Goal: Task Accomplishment & Management: Complete application form

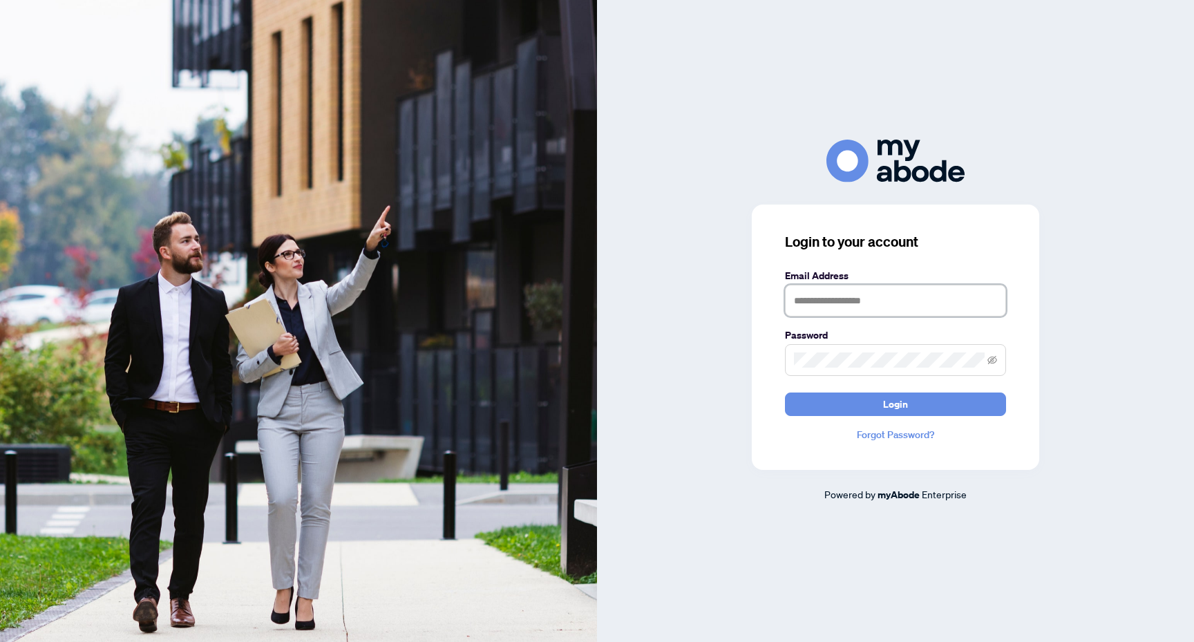
click at [861, 301] on input "text" at bounding box center [895, 301] width 221 height 32
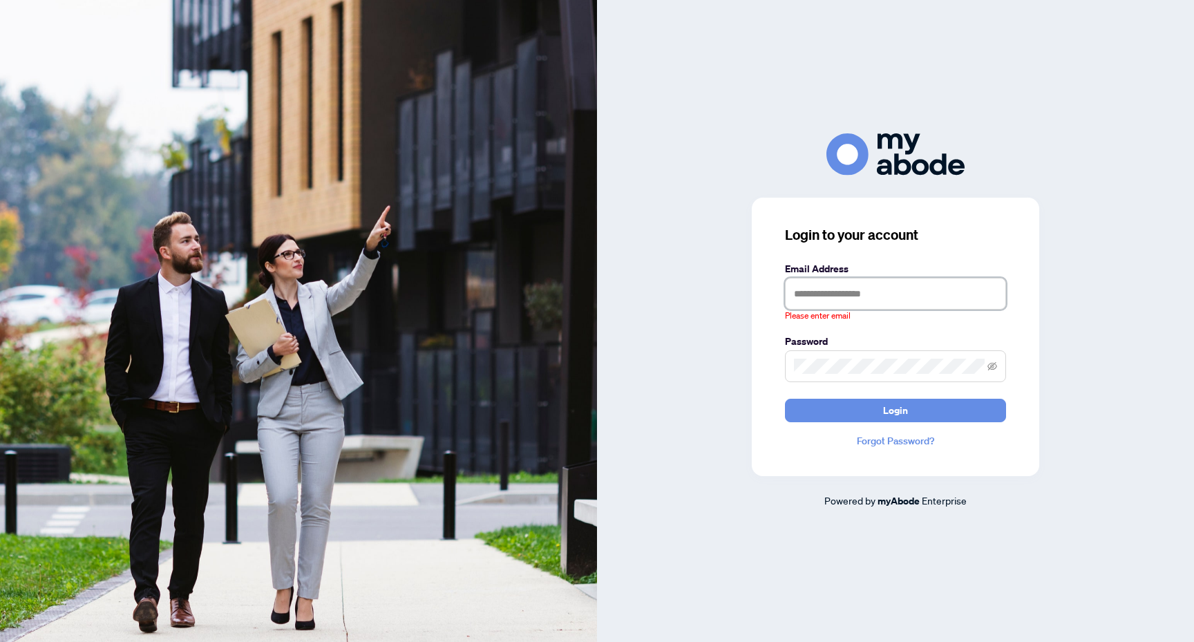
type input "**********"
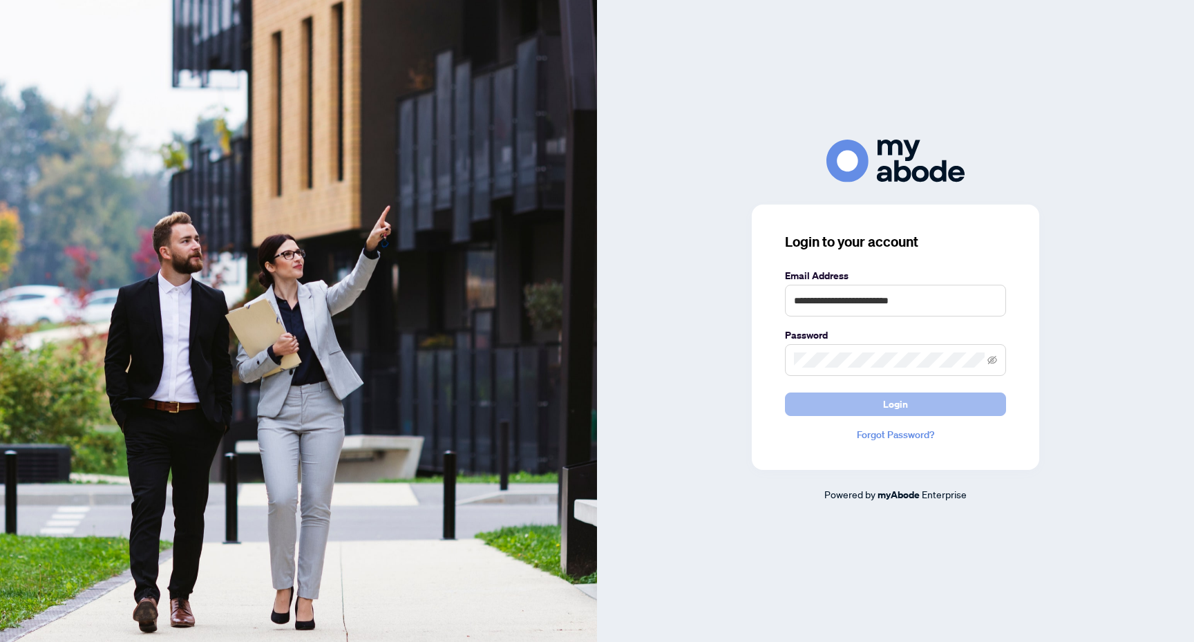
click at [896, 401] on span "Login" at bounding box center [895, 404] width 25 height 22
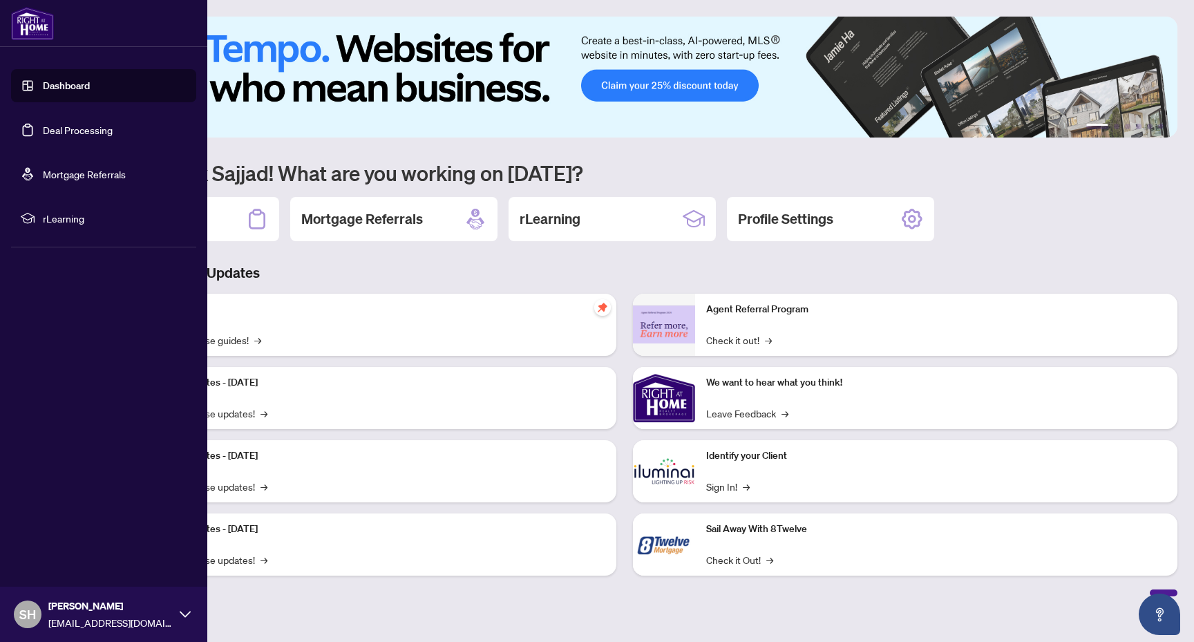
click at [93, 124] on link "Deal Processing" at bounding box center [78, 130] width 70 height 12
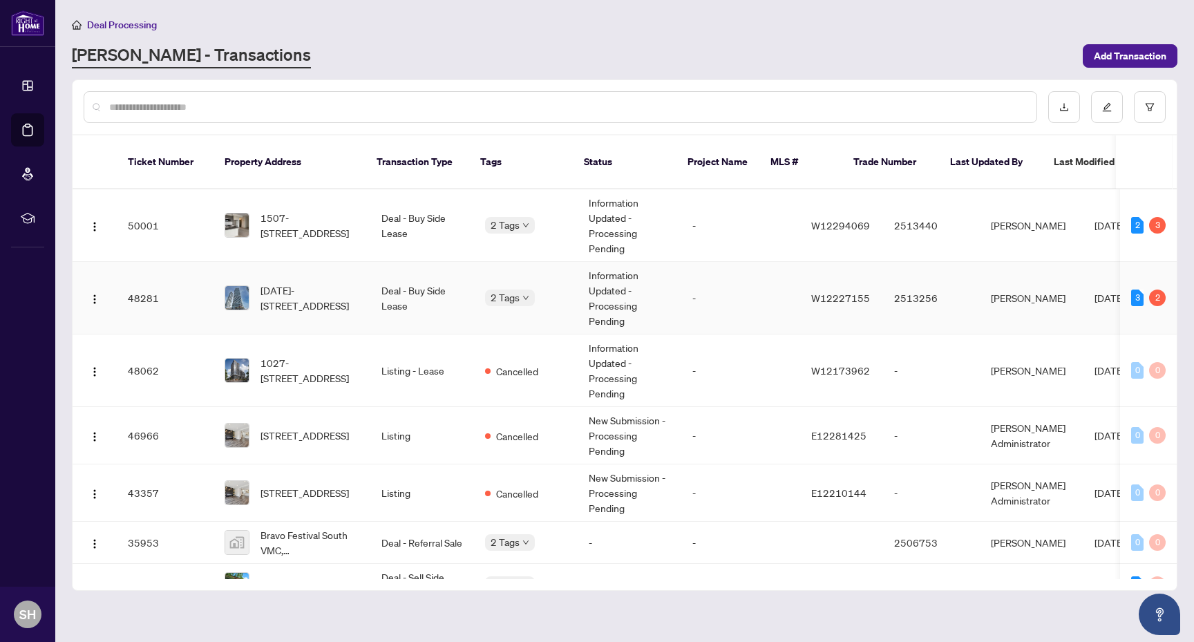
click at [611, 269] on td "Information Updated - Processing Pending" at bounding box center [630, 298] width 104 height 73
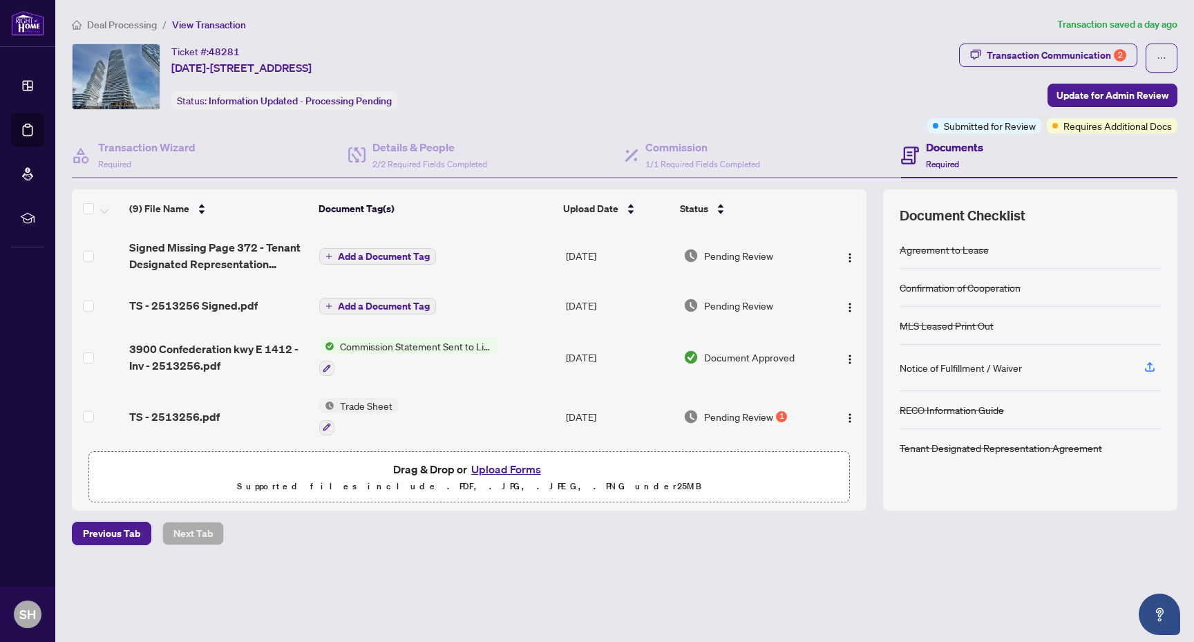
click at [125, 23] on span "Deal Processing" at bounding box center [122, 25] width 70 height 12
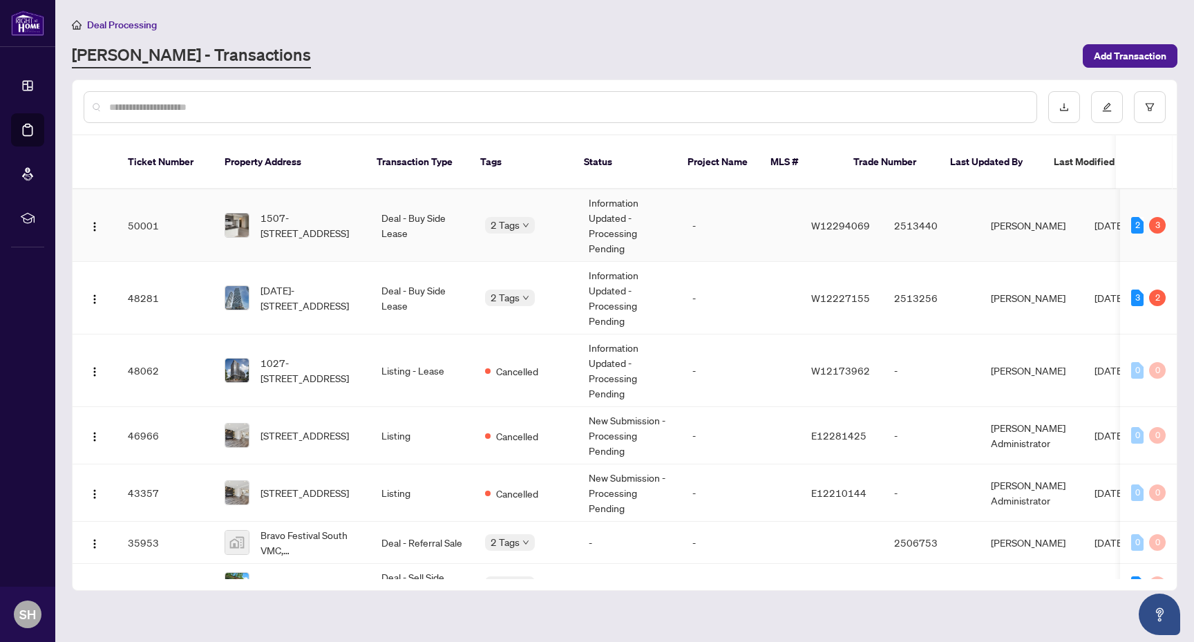
click at [455, 202] on td "Deal - Buy Side Lease" at bounding box center [422, 225] width 104 height 73
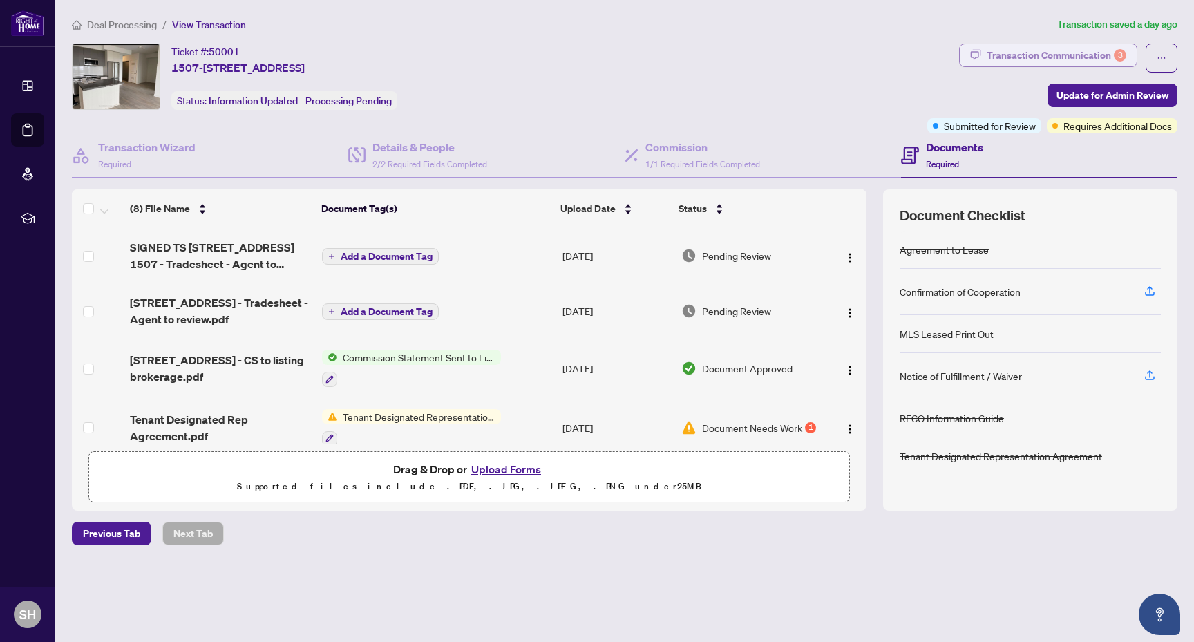
click at [1087, 57] on div "Transaction Communication 3" at bounding box center [1057, 55] width 140 height 22
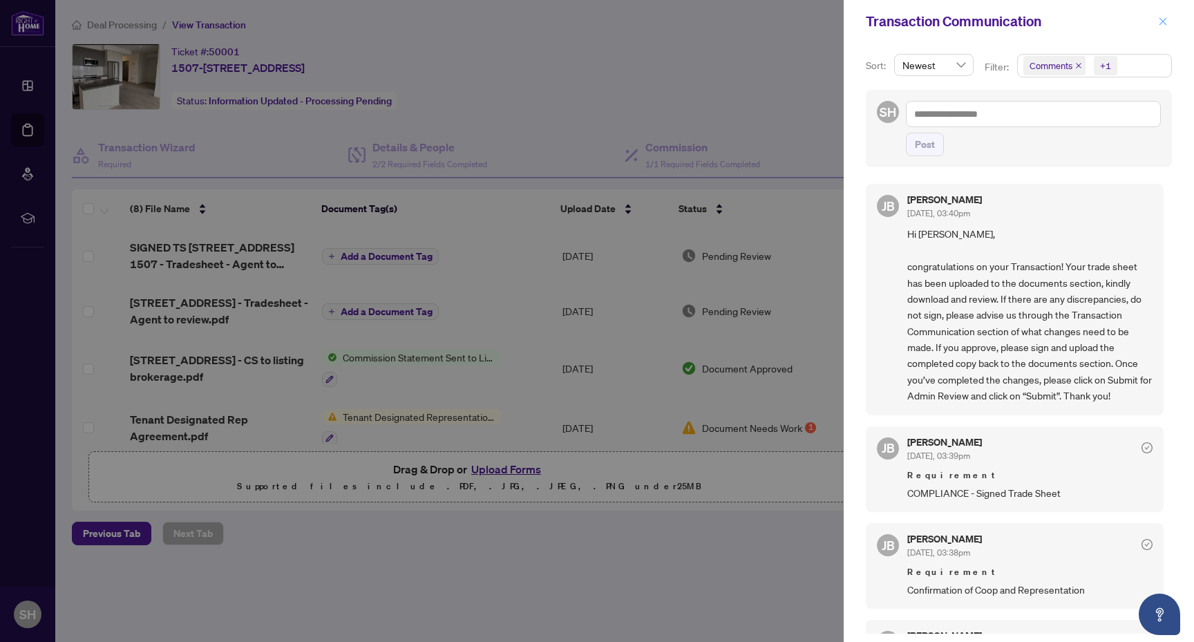
click at [1161, 20] on icon "close" at bounding box center [1163, 21] width 8 height 8
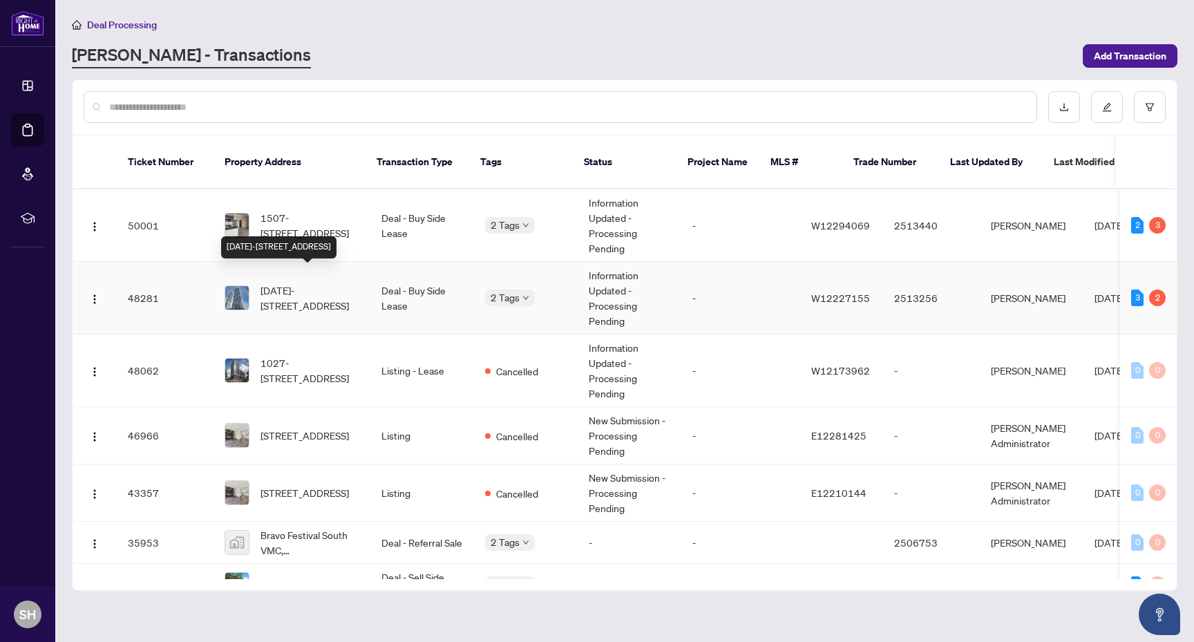
click at [339, 283] on span "[DATE]-[STREET_ADDRESS]" at bounding box center [309, 298] width 99 height 30
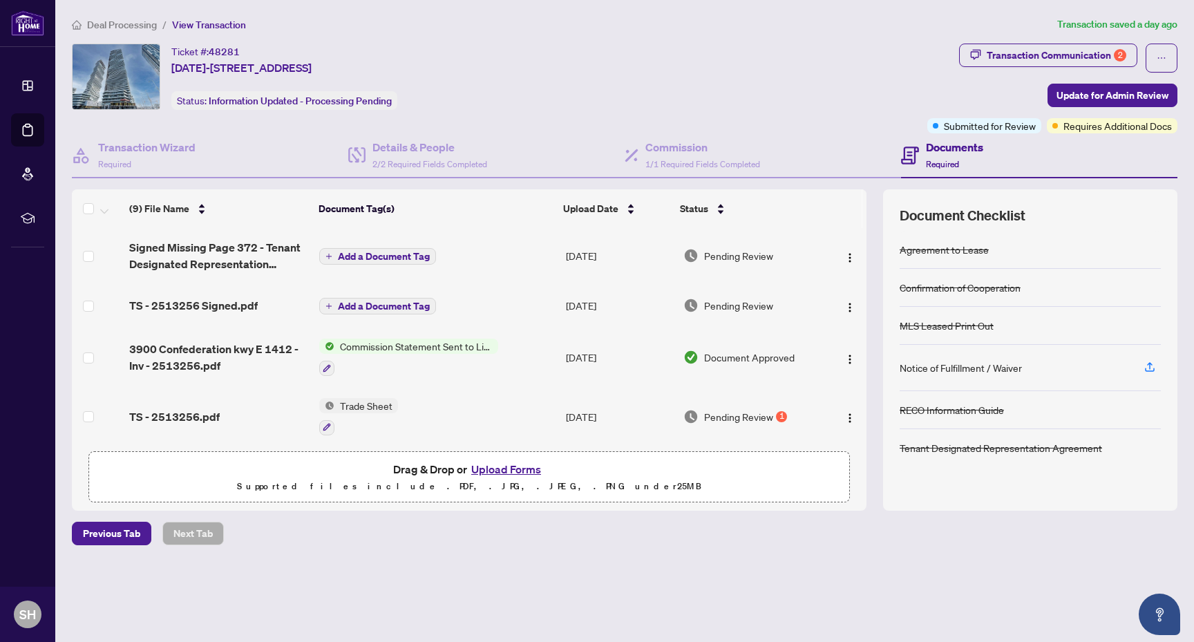
click at [215, 48] on span "48281" at bounding box center [224, 52] width 31 height 12
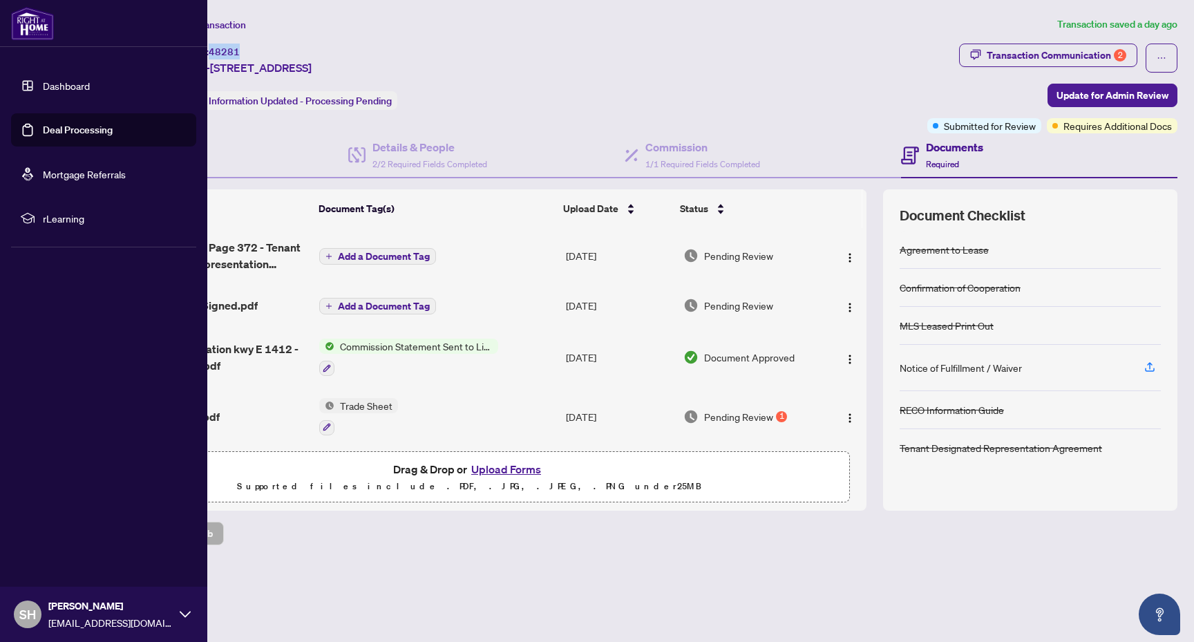
click at [70, 131] on link "Deal Processing" at bounding box center [78, 130] width 70 height 12
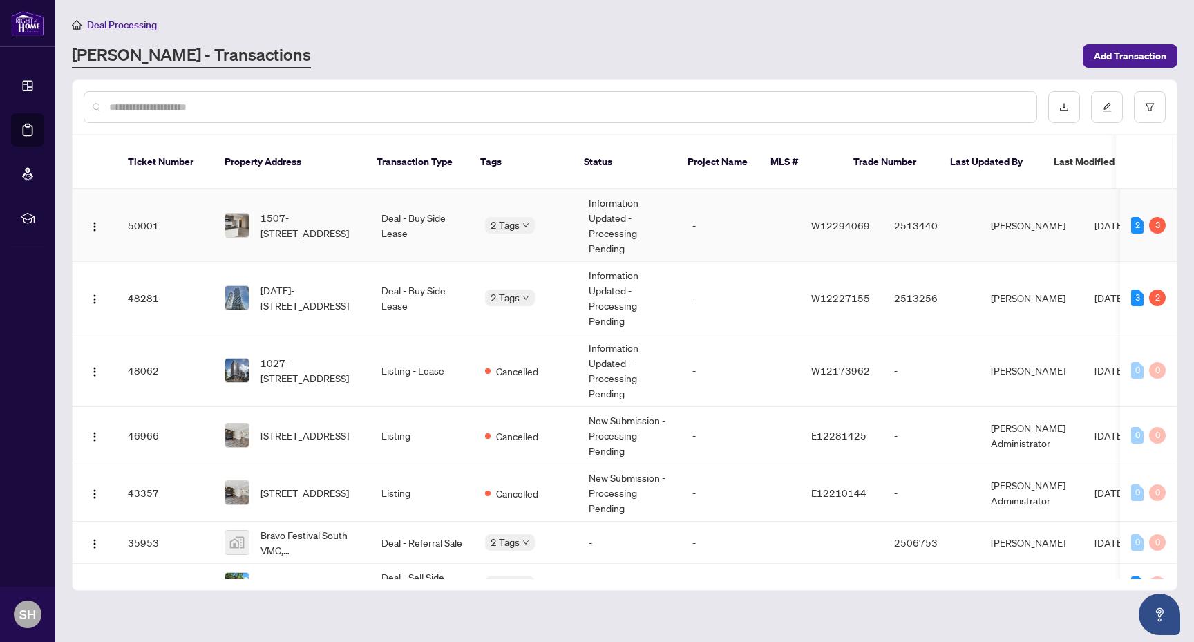
click at [578, 200] on td "Information Updated - Processing Pending" at bounding box center [630, 225] width 104 height 73
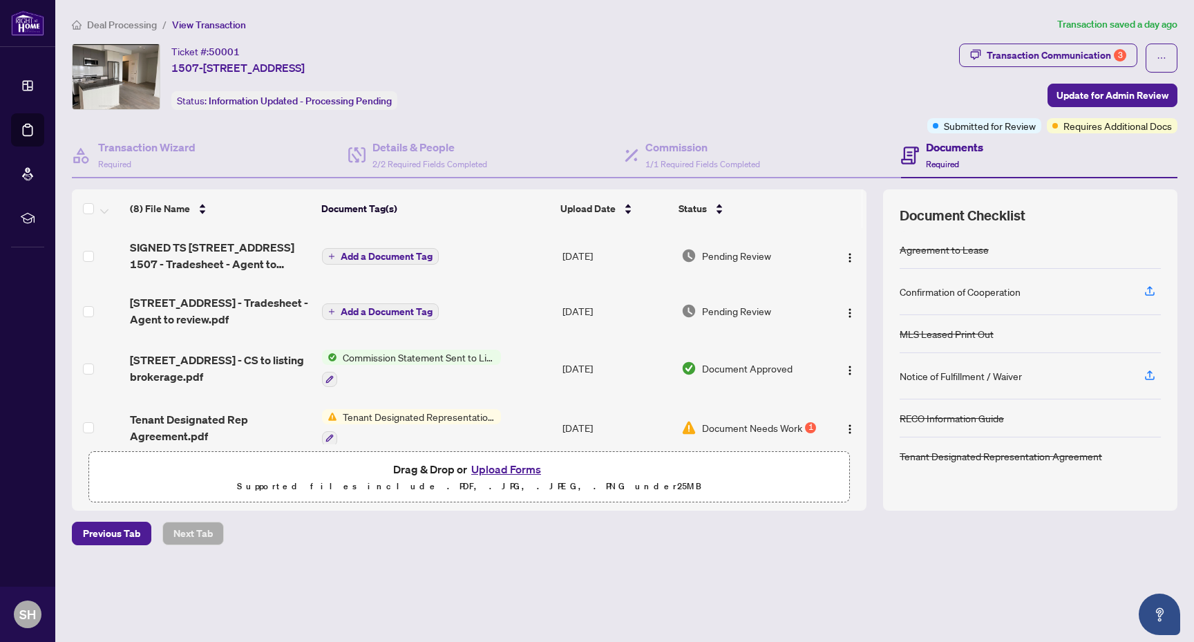
click at [521, 463] on button "Upload Forms" at bounding box center [506, 469] width 78 height 18
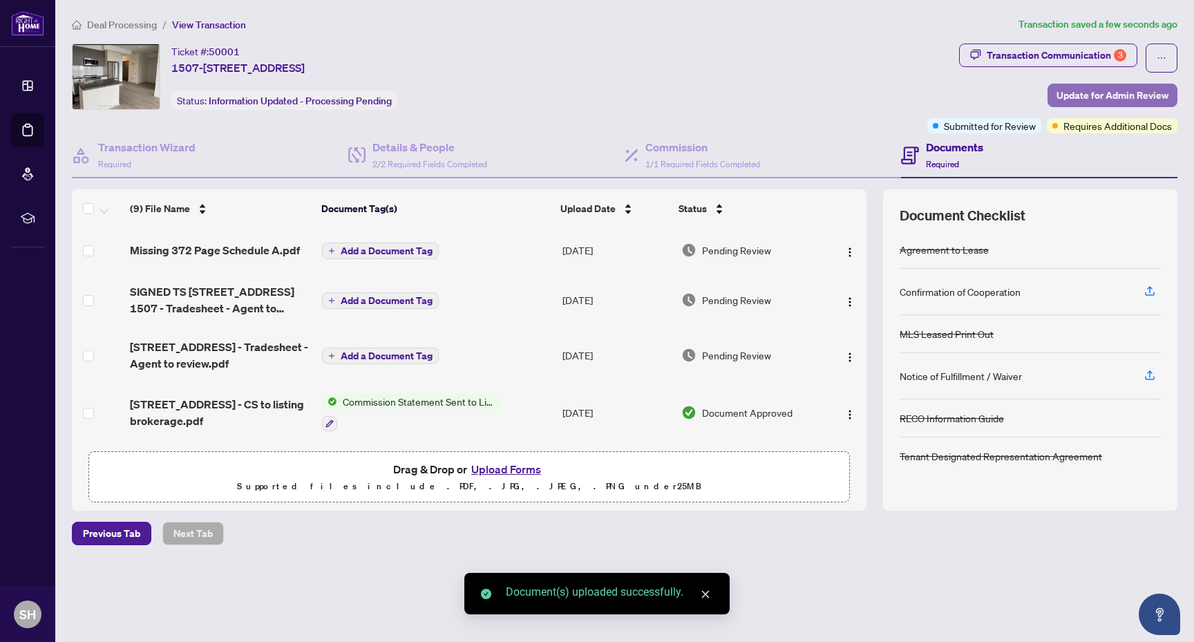
click at [1117, 87] on span "Update for Admin Review" at bounding box center [1112, 95] width 112 height 22
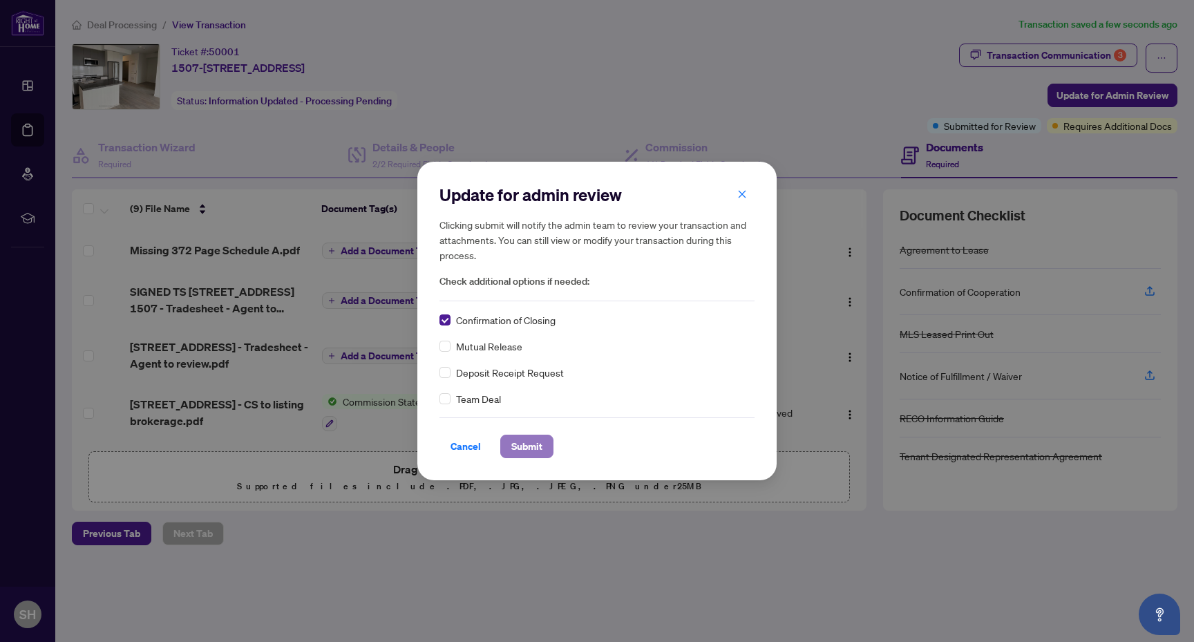
click at [526, 447] on span "Submit" at bounding box center [526, 446] width 31 height 22
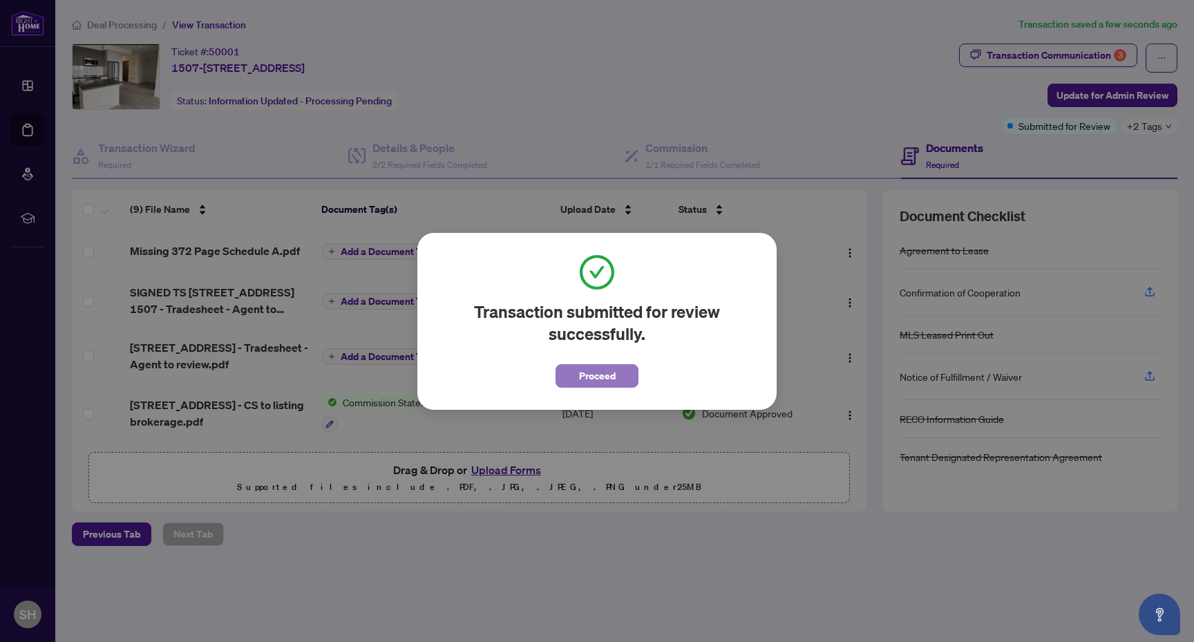
click at [607, 385] on span "Proceed" at bounding box center [597, 376] width 37 height 22
